Goal: Navigation & Orientation: Find specific page/section

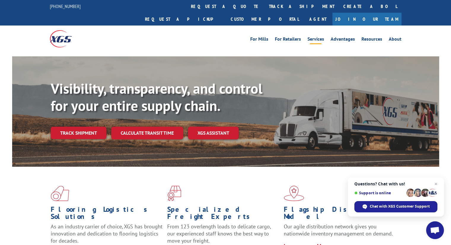
click at [319, 37] on link "Services" at bounding box center [315, 40] width 17 height 7
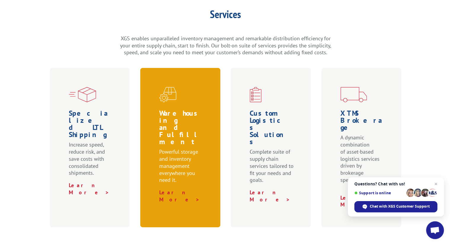
scroll to position [156, 0]
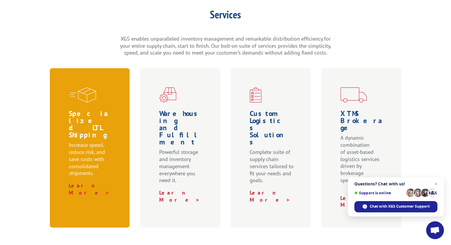
click at [92, 165] on div "Specialized LTL Shipping Increase speed, reduce risk, and save costs with conso…" at bounding box center [90, 147] width 80 height 159
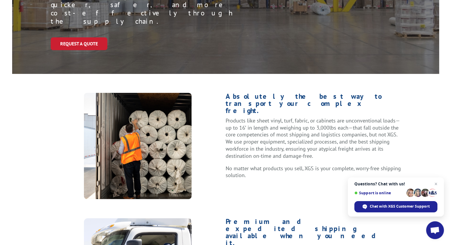
scroll to position [188, 0]
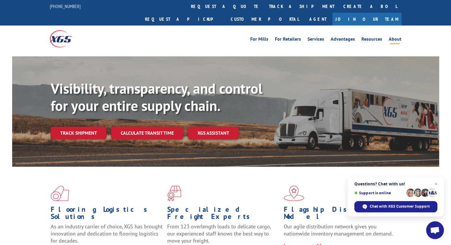
click at [399, 37] on link "About" at bounding box center [395, 40] width 13 height 7
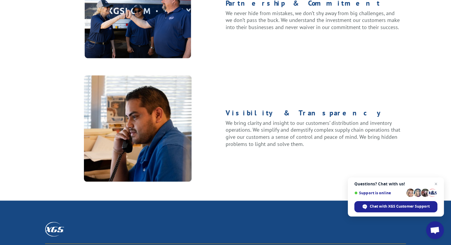
scroll to position [788, 0]
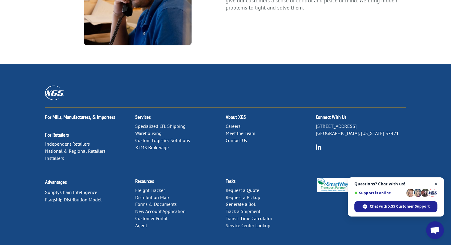
click at [435, 183] on span "Close chat" at bounding box center [435, 183] width 7 height 7
